Goal: Transaction & Acquisition: Purchase product/service

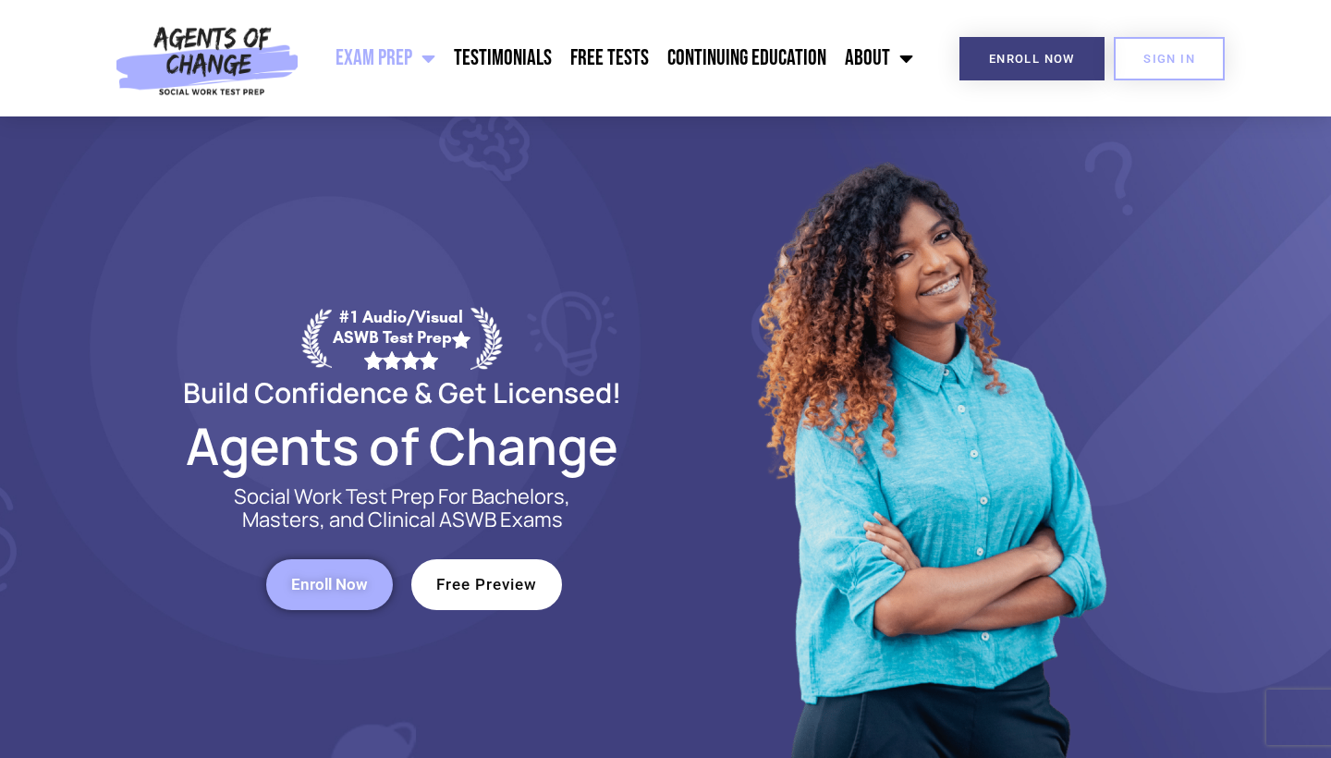
click at [434, 67] on span "Menu" at bounding box center [423, 58] width 23 height 41
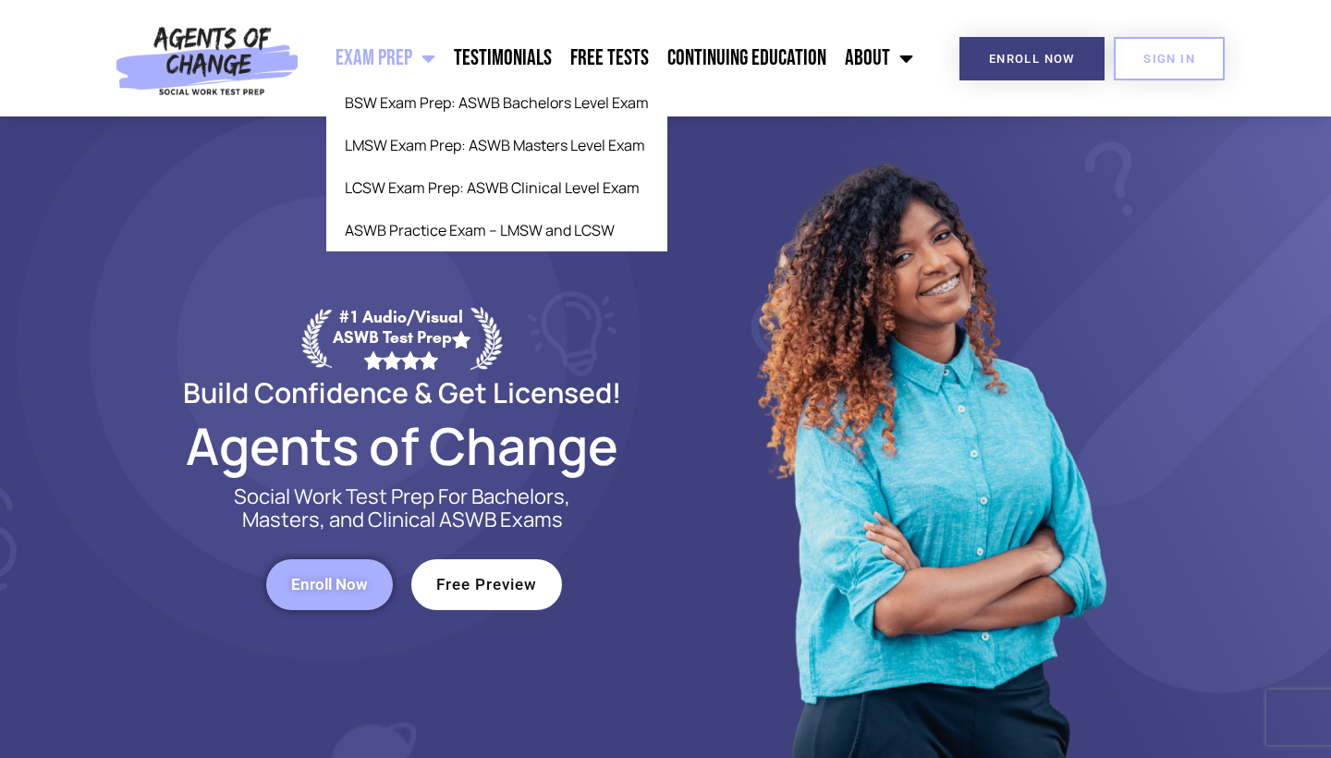
click at [434, 60] on span "Menu" at bounding box center [423, 58] width 23 height 41
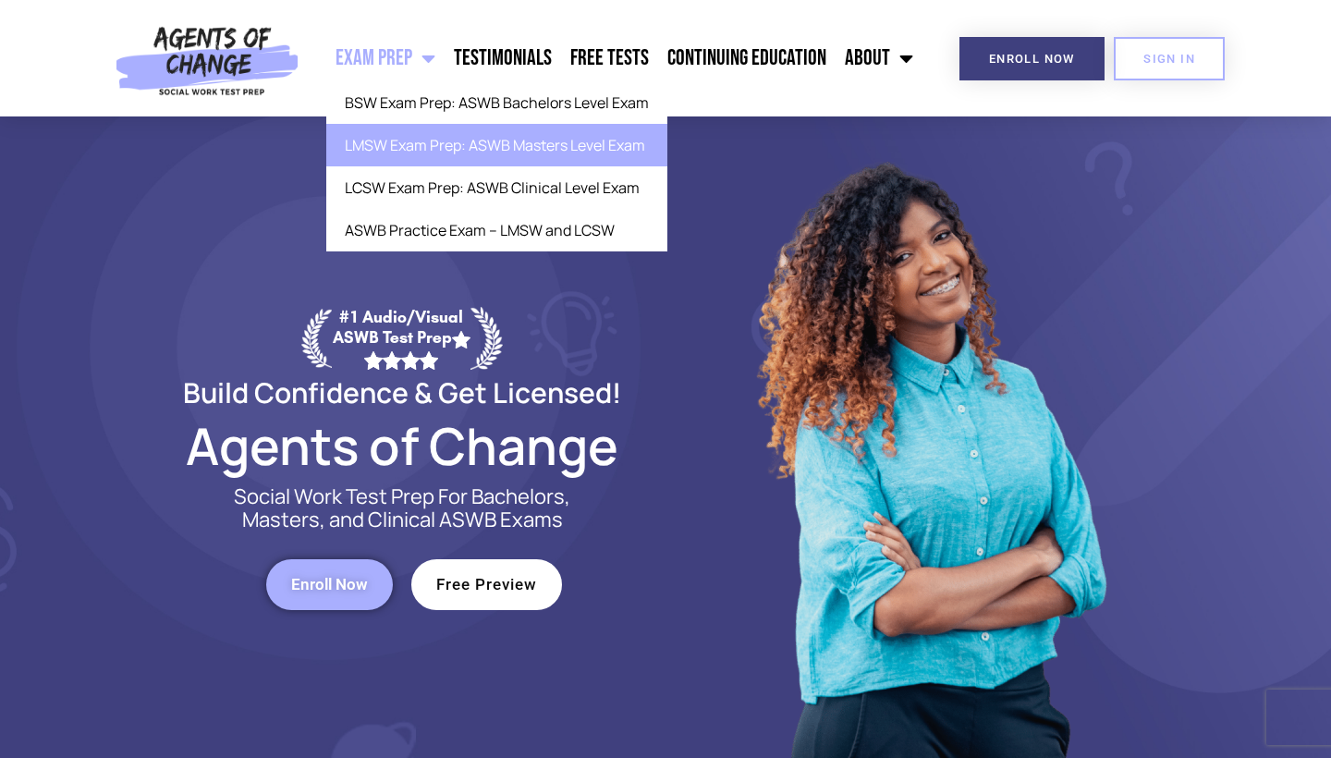
click at [408, 147] on link "LMSW Exam Prep: ASWB Masters Level Exam" at bounding box center [496, 145] width 341 height 43
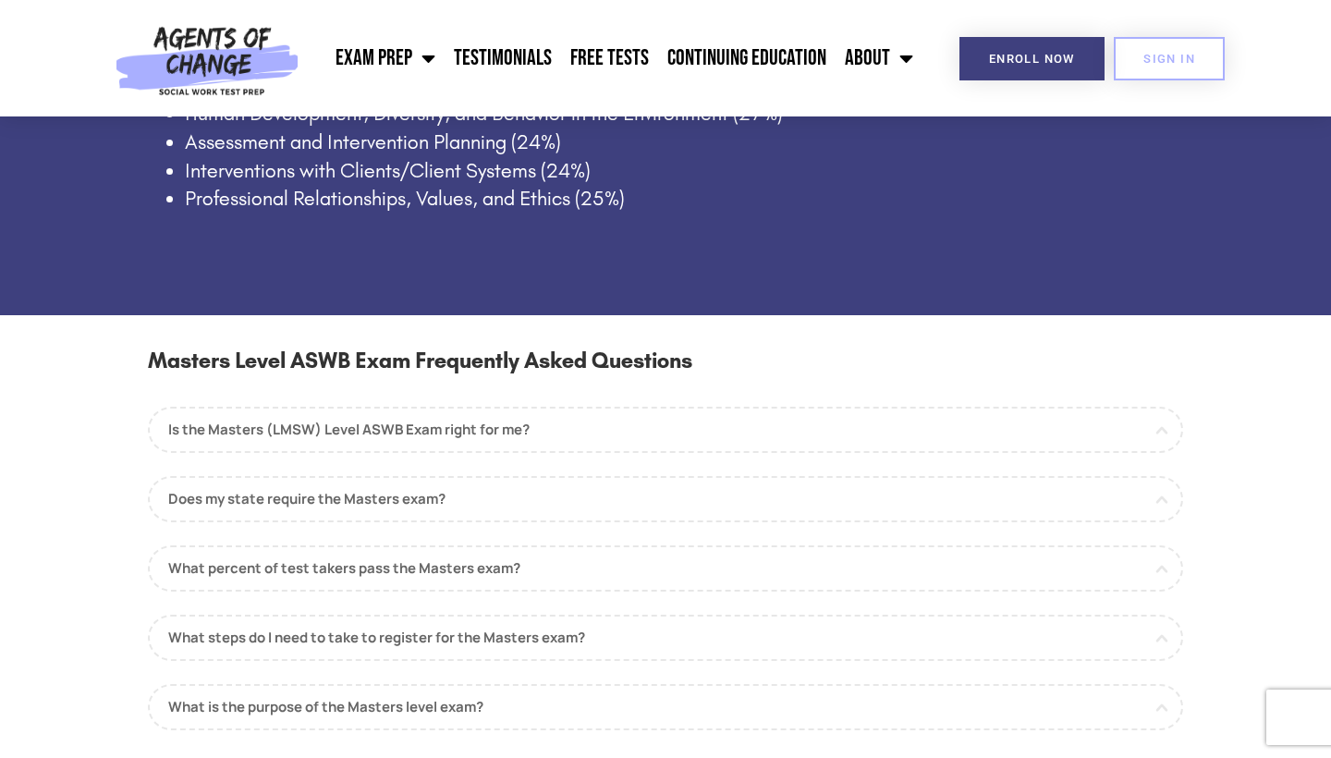
scroll to position [1484, 0]
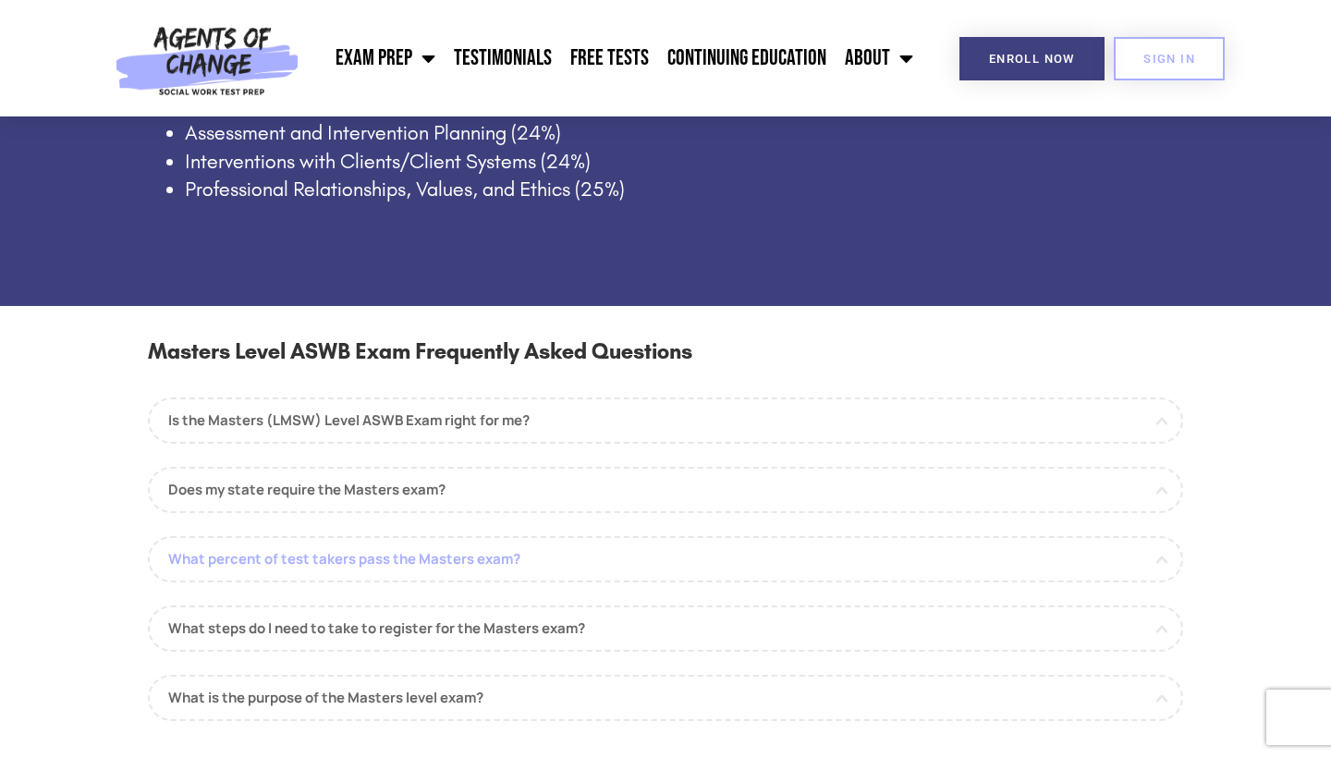
click at [497, 545] on link "What percent of test takers pass the Masters exam?" at bounding box center [665, 559] width 1035 height 46
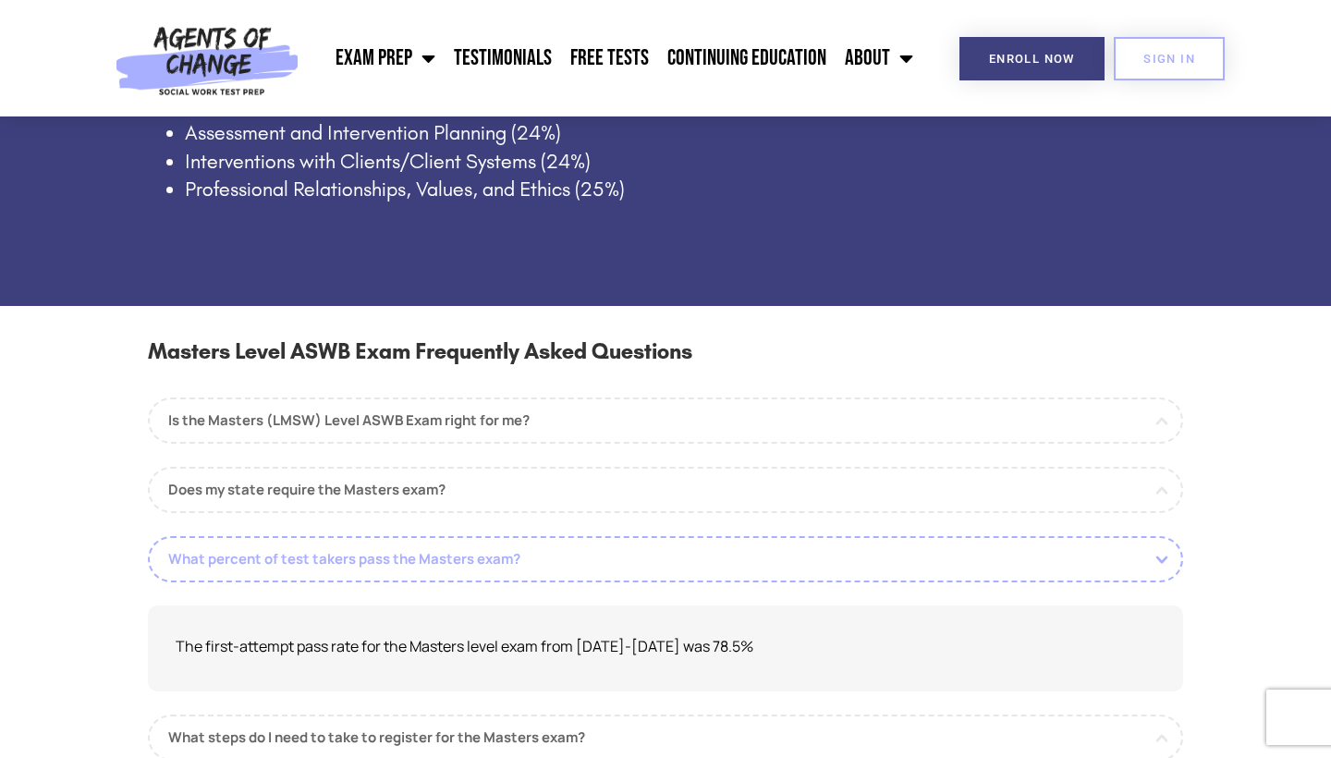
click at [498, 545] on link "What percent of test takers pass the Masters exam?" at bounding box center [665, 559] width 1035 height 46
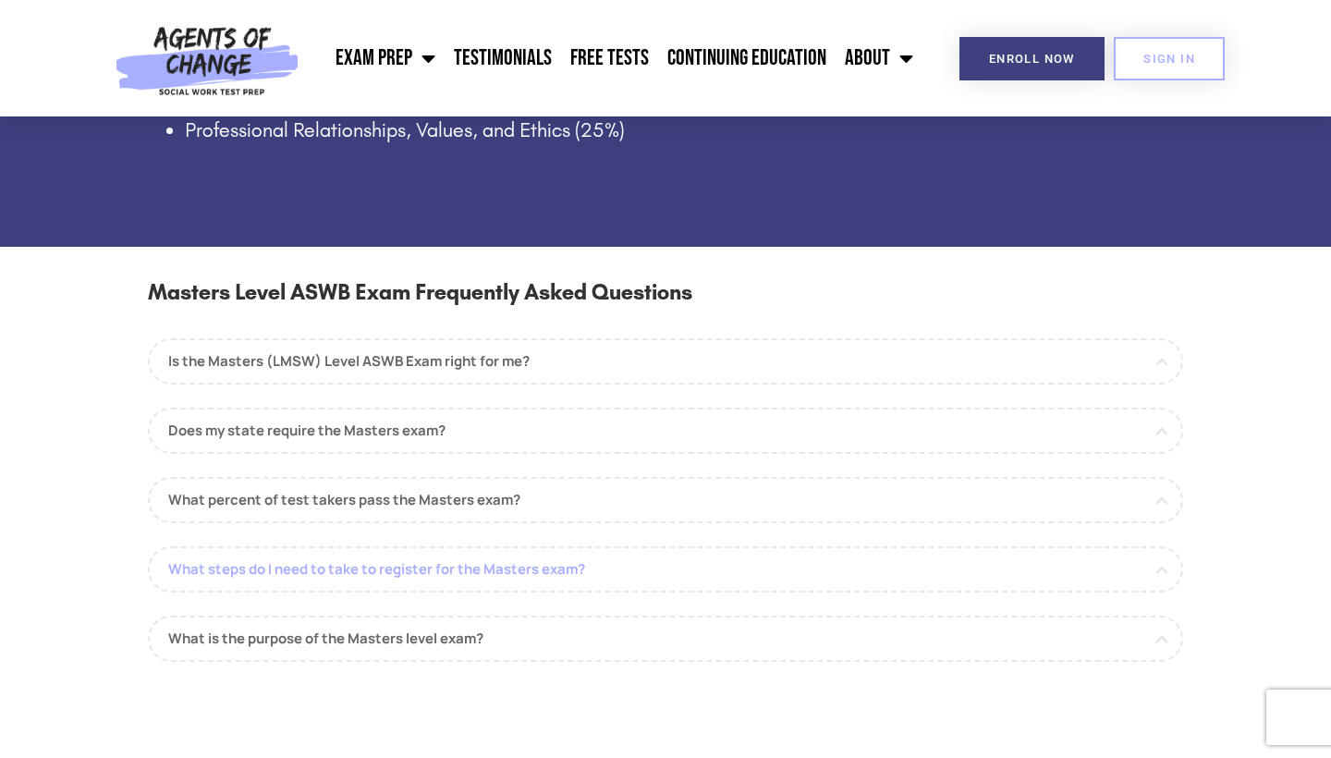
scroll to position [1544, 0]
click at [498, 545] on link "What steps do I need to take to register for the Masters exam?" at bounding box center [665, 568] width 1035 height 46
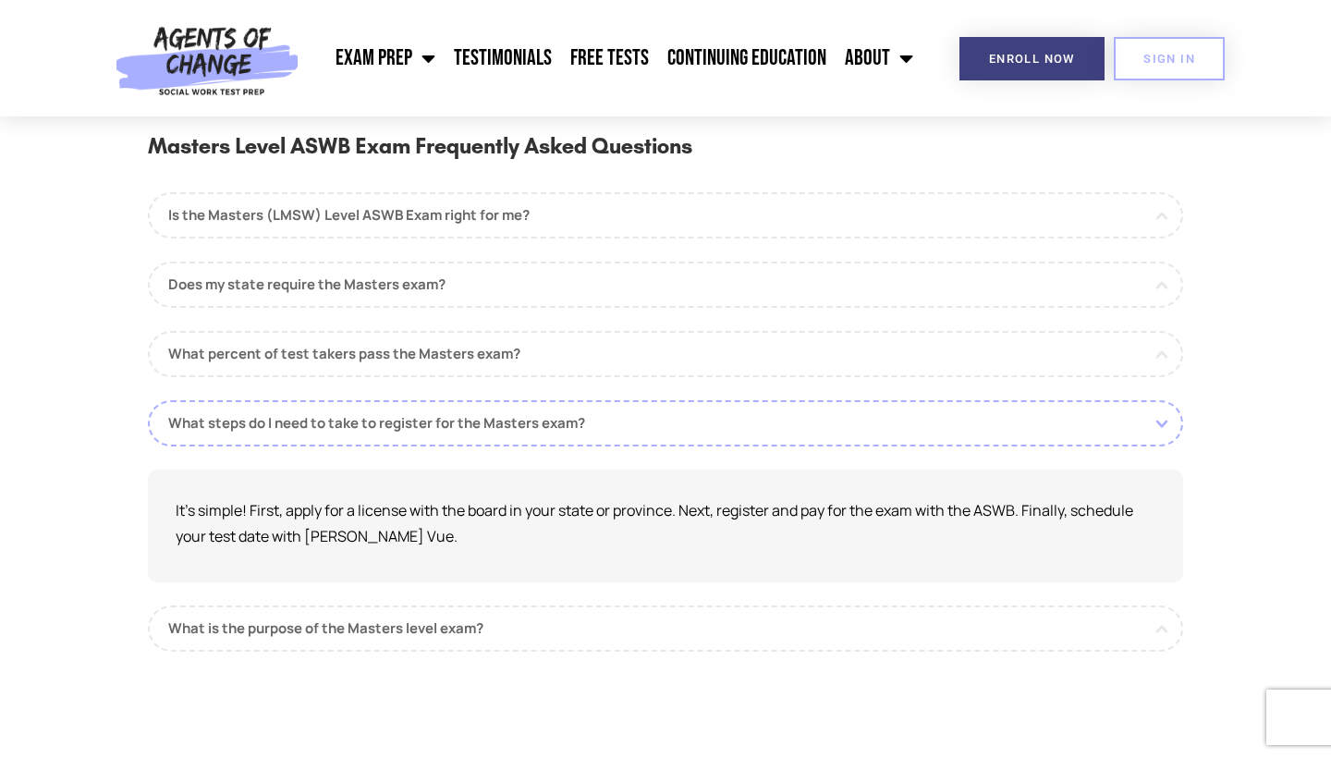
scroll to position [1699, 0]
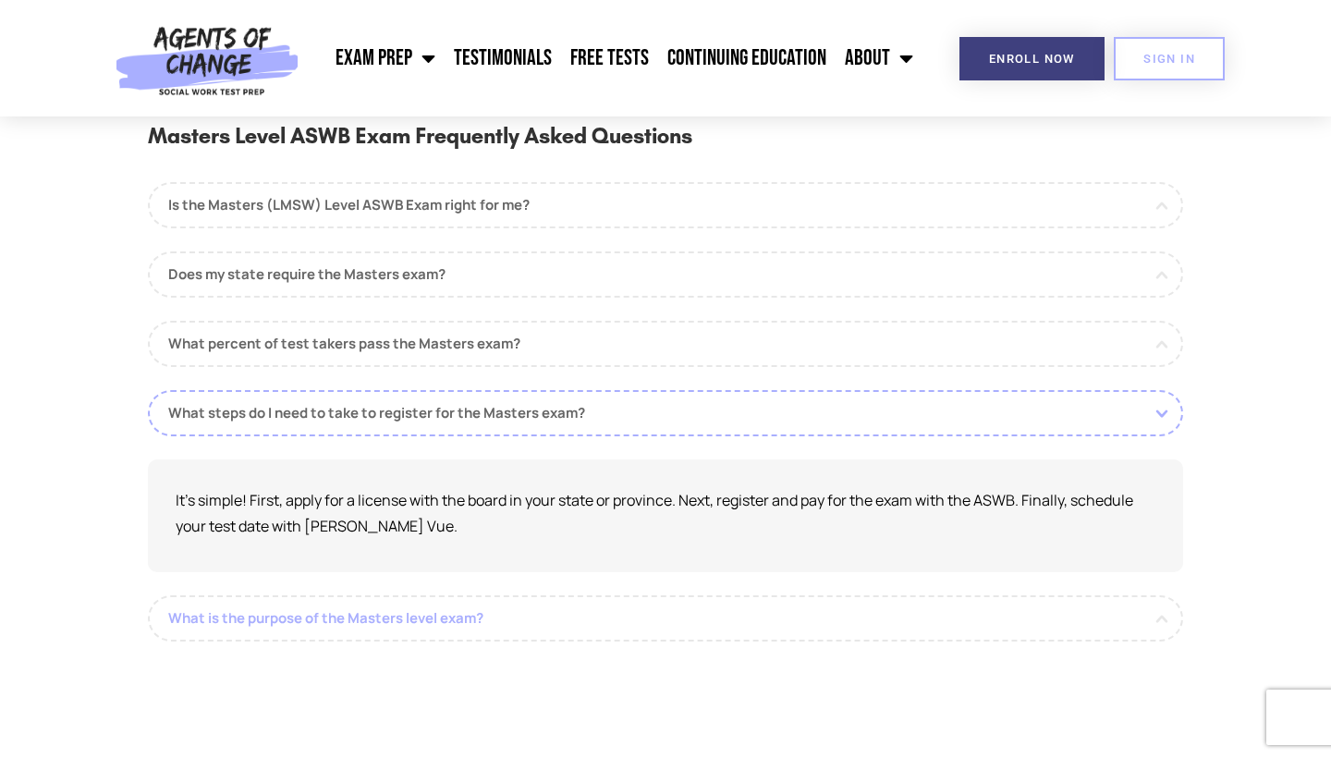
click at [503, 597] on link "What is the purpose of the Masters level exam?" at bounding box center [665, 618] width 1035 height 46
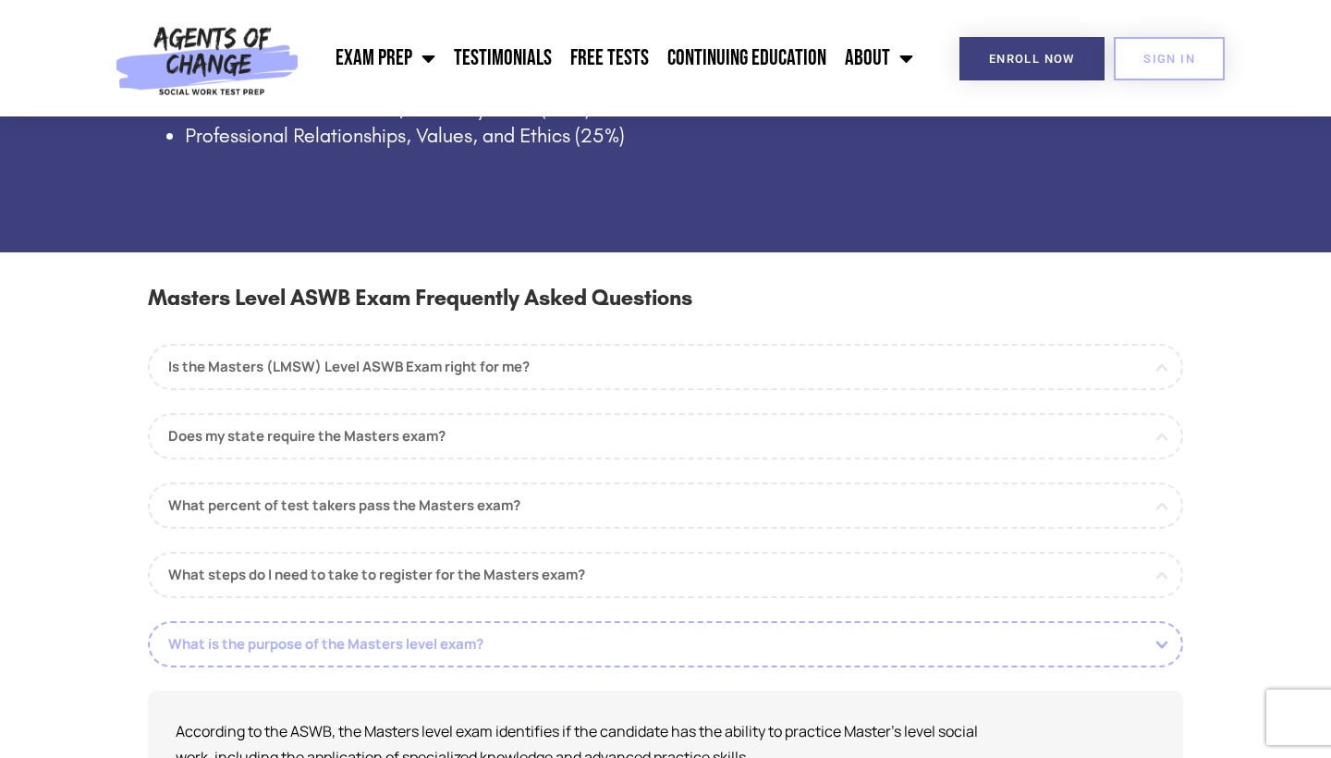
scroll to position [1531, 0]
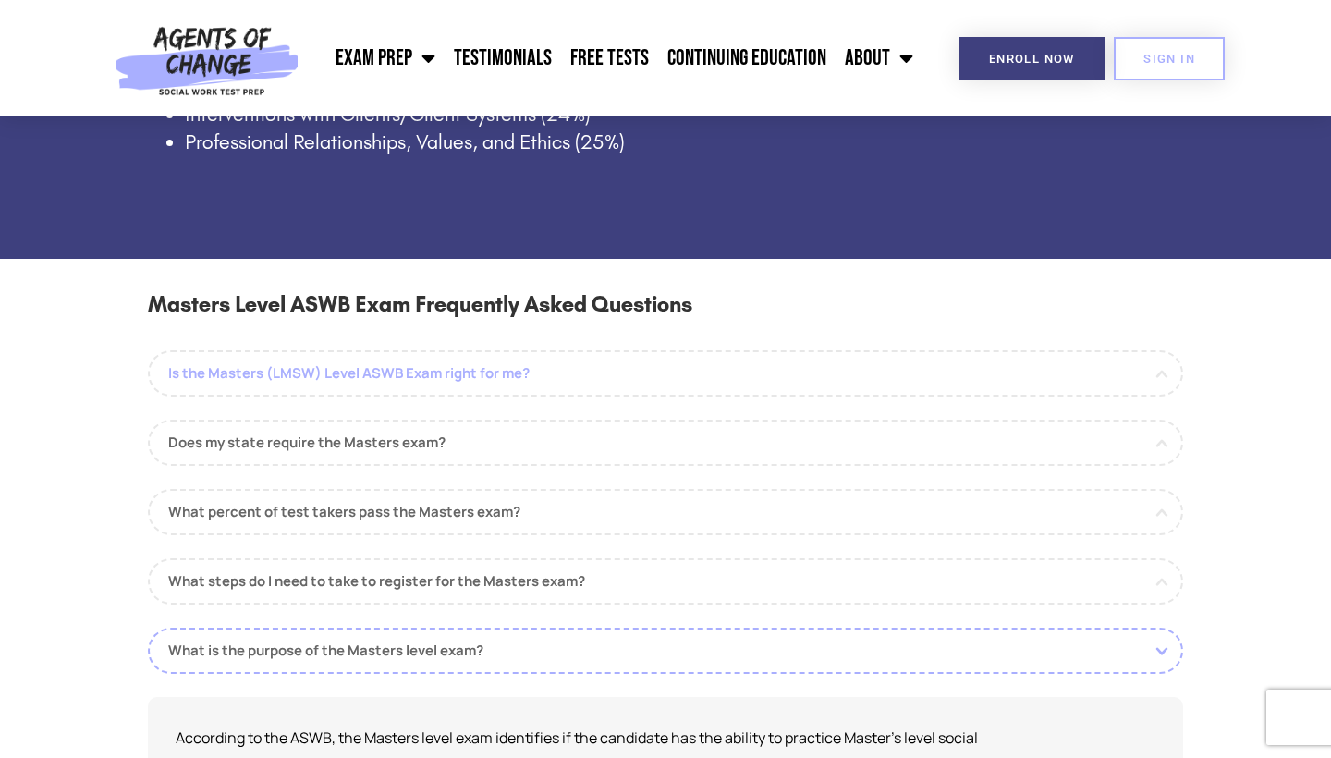
click at [525, 350] on link "Is the Masters (LMSW) Level ASWB Exam right for me?" at bounding box center [665, 373] width 1035 height 46
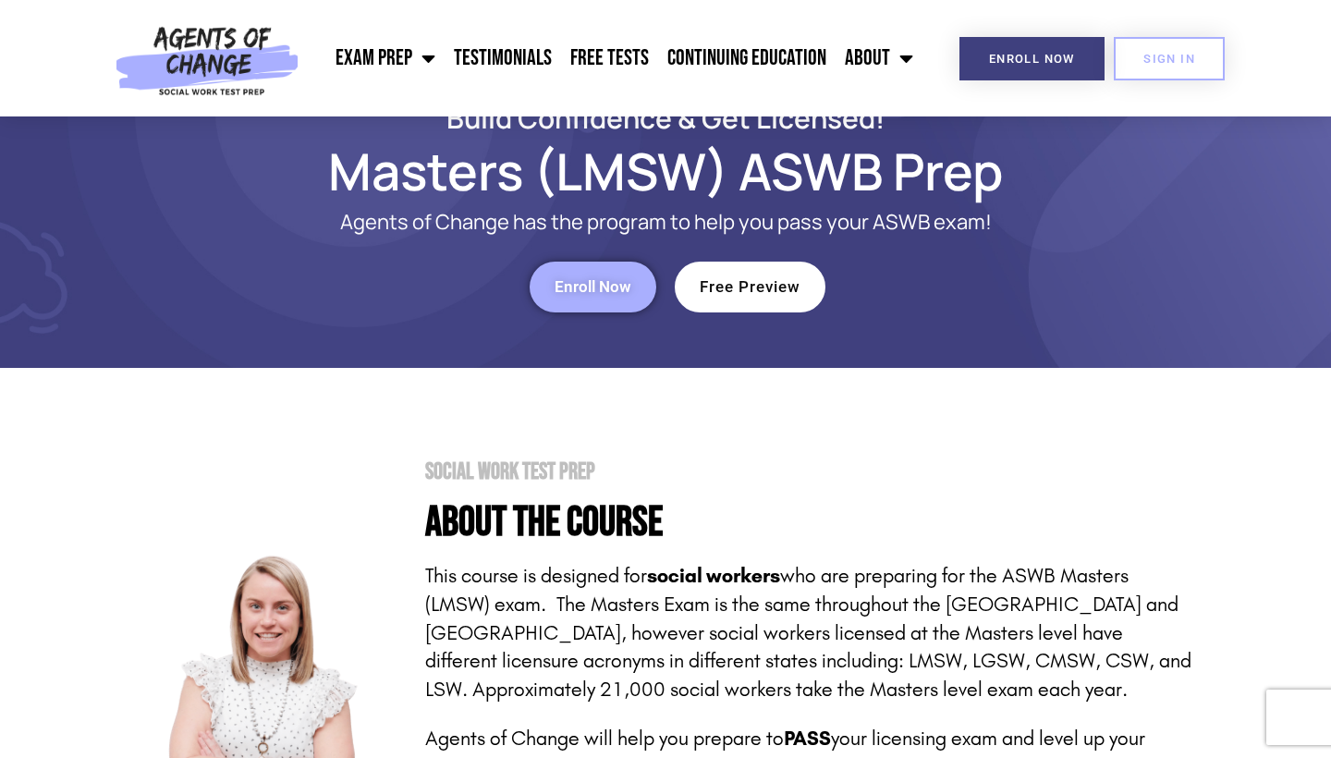
scroll to position [0, 0]
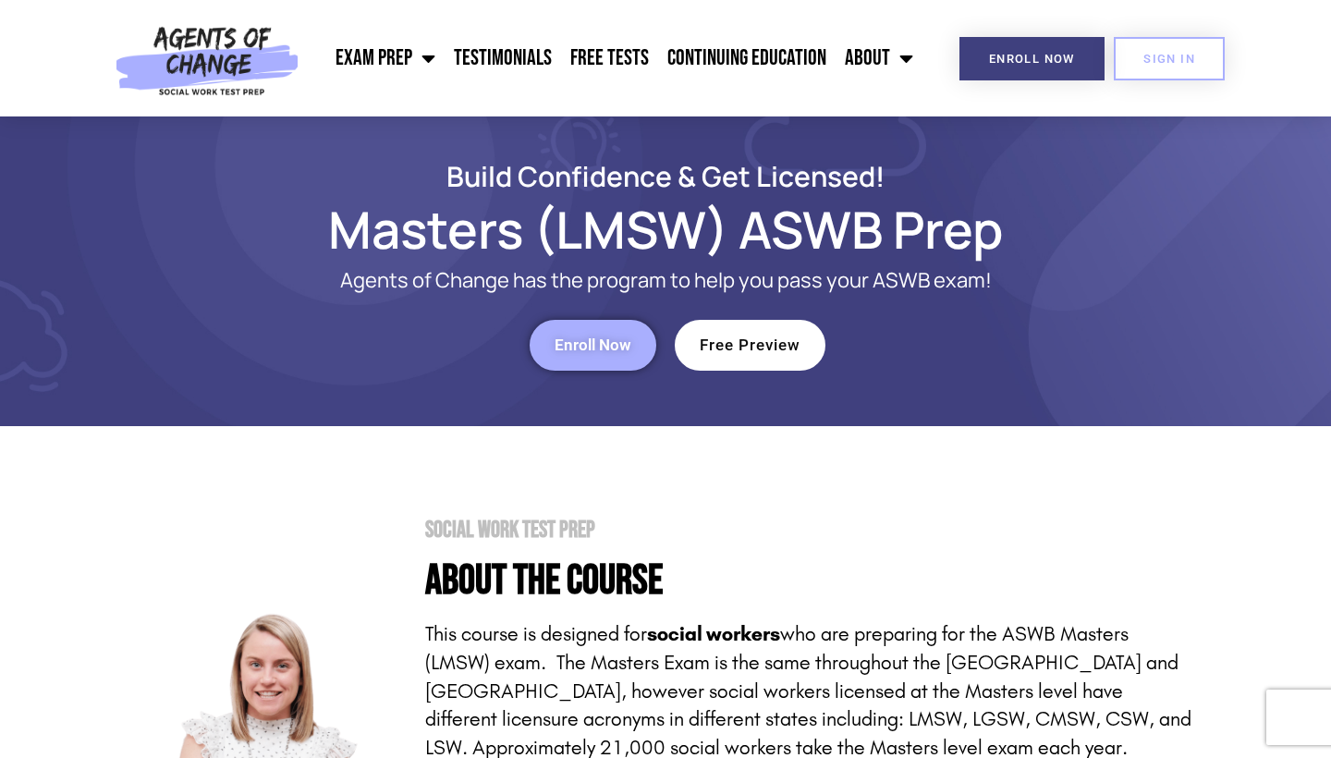
click at [580, 345] on span "Enroll Now" at bounding box center [592, 345] width 77 height 16
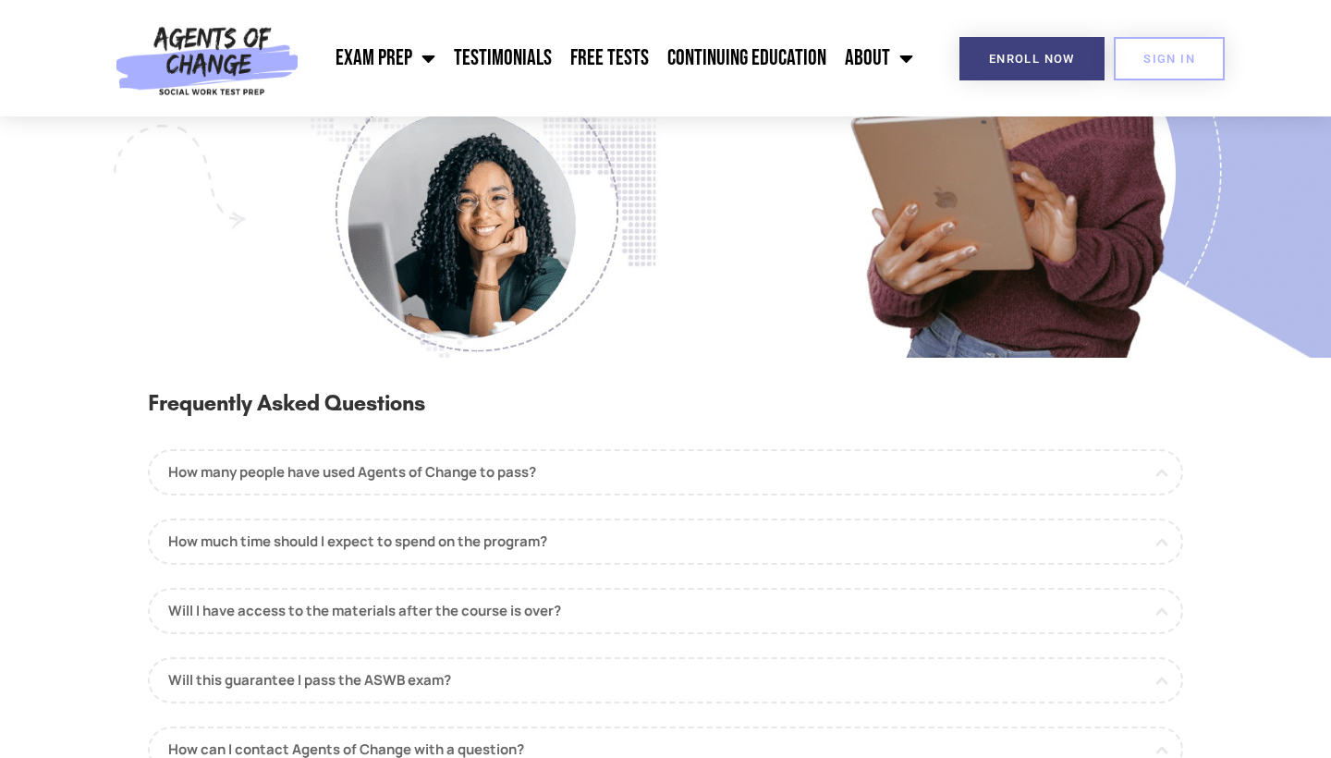
scroll to position [1789, 0]
